Goal: Information Seeking & Learning: Learn about a topic

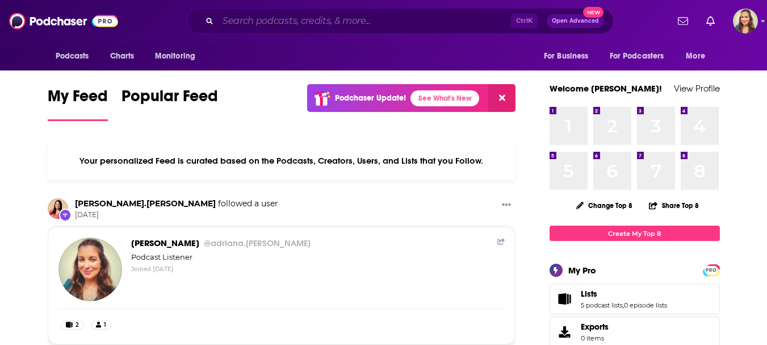
click at [343, 14] on input "Search podcasts, credits, & more..." at bounding box center [364, 21] width 293 height 18
click at [128, 56] on span "Charts" at bounding box center [122, 56] width 24 height 16
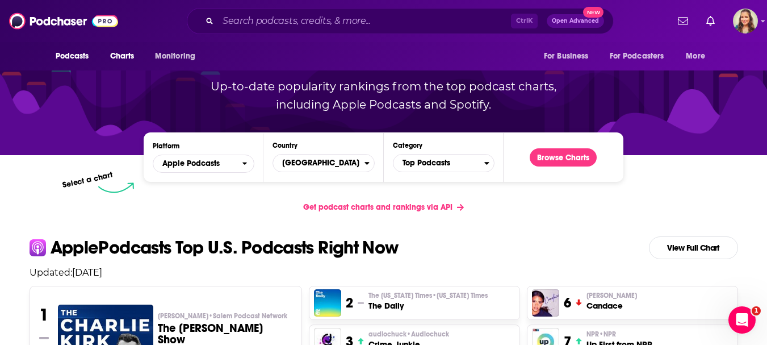
scroll to position [227, 0]
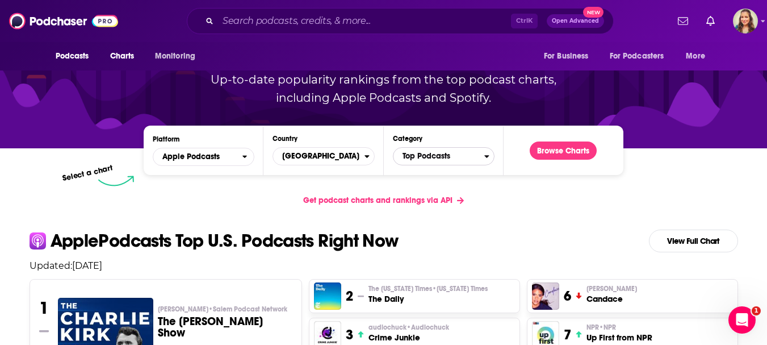
click at [431, 158] on span "Top Podcasts" at bounding box center [439, 156] width 91 height 19
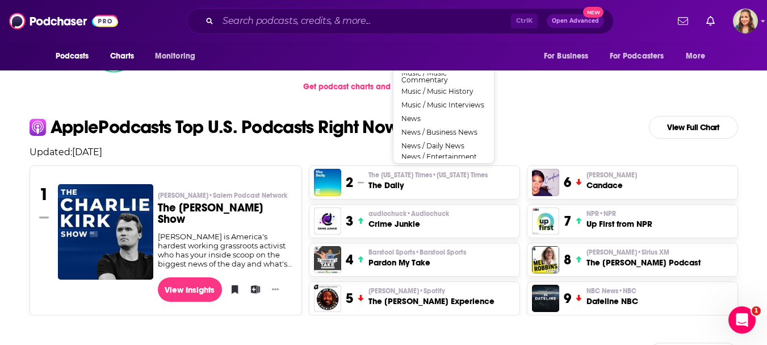
scroll to position [738, 0]
click at [440, 139] on button "News / Business News" at bounding box center [443, 133] width 91 height 14
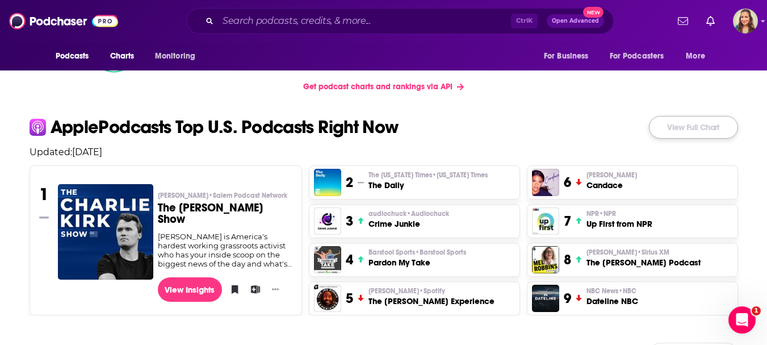
click at [671, 129] on link "View Full Chart" at bounding box center [693, 127] width 89 height 23
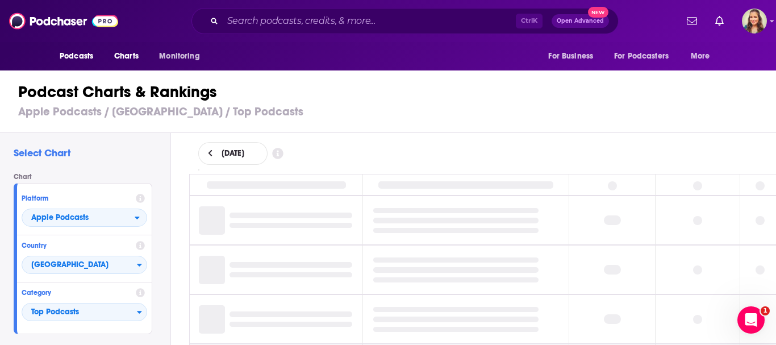
scroll to position [76, 0]
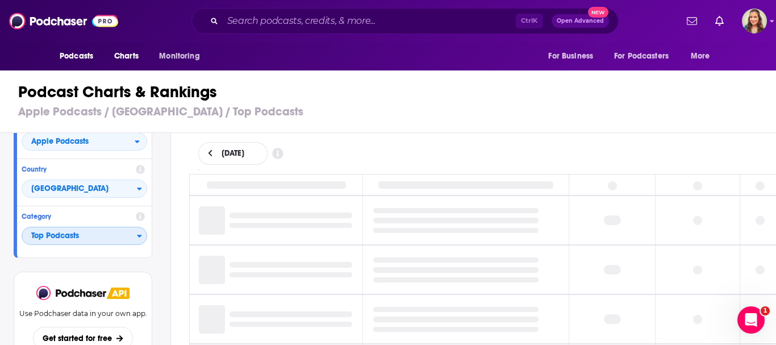
click at [131, 233] on span "Top Podcasts" at bounding box center [79, 236] width 115 height 19
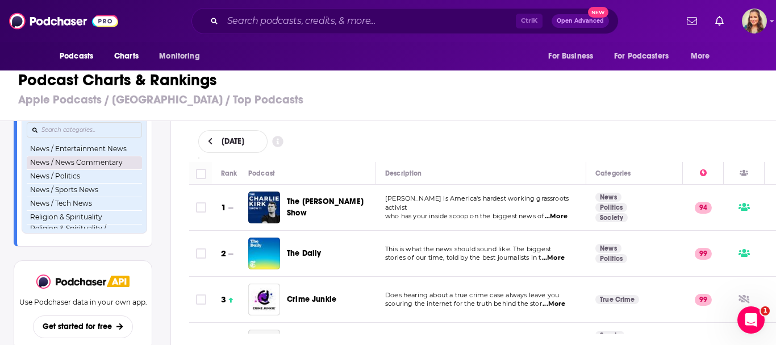
scroll to position [738, 0]
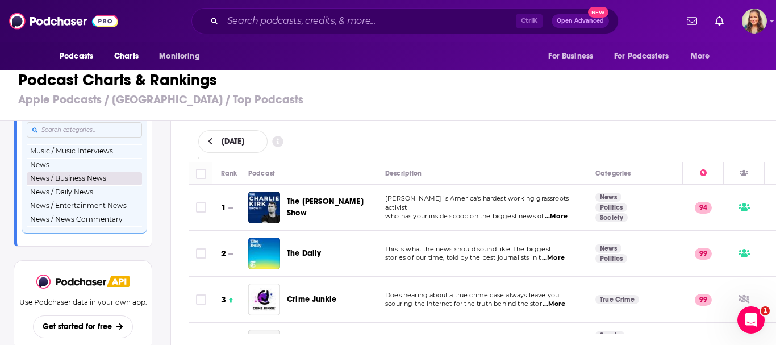
click at [69, 185] on button "News / Business News" at bounding box center [84, 179] width 115 height 14
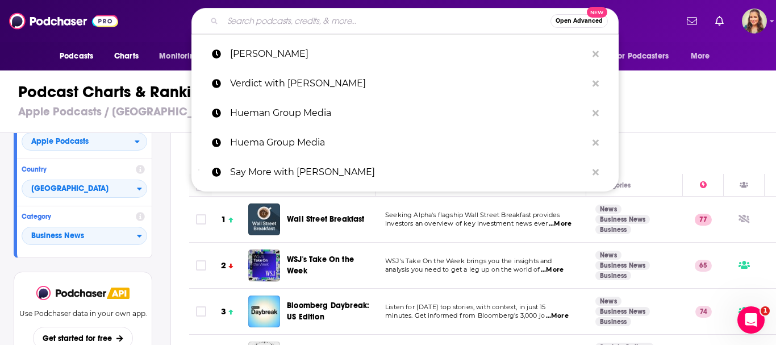
click at [281, 19] on input "Search podcasts, credits, & more..." at bounding box center [387, 21] width 328 height 18
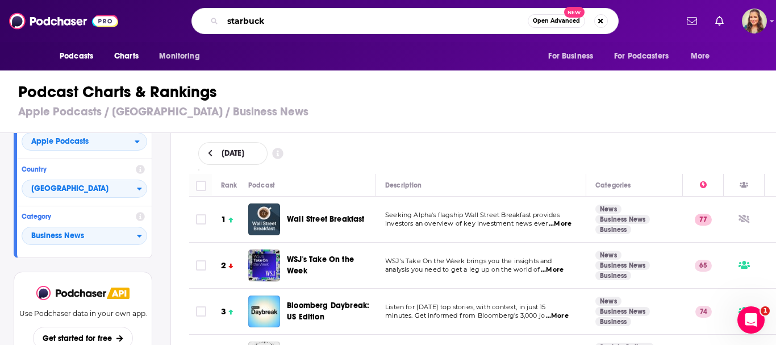
type input "starbucks"
